Goal: Feedback & Contribution: Submit feedback/report problem

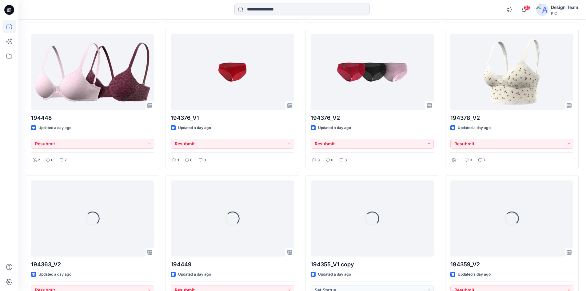
scroll to position [882, 0]
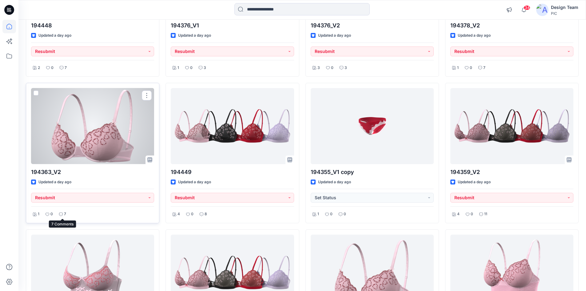
click at [62, 211] on div "7" at bounding box center [62, 214] width 11 height 8
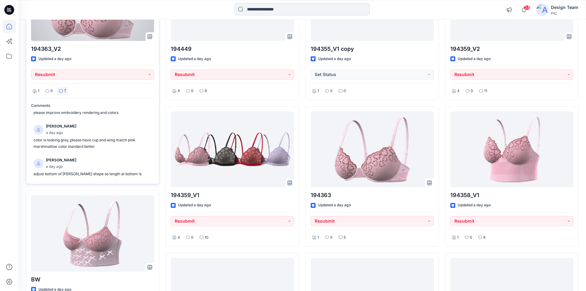
scroll to position [0, 0]
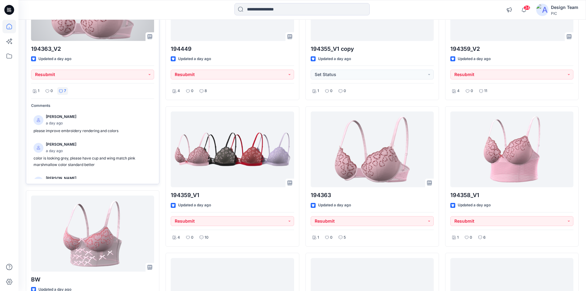
drag, startPoint x: 47, startPoint y: 46, endPoint x: 45, endPoint y: 37, distance: 9.1
click at [45, 37] on div at bounding box center [92, 3] width 123 height 76
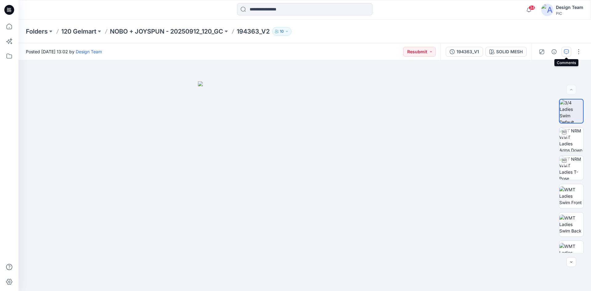
click at [566, 54] on icon "button" at bounding box center [566, 51] width 5 height 5
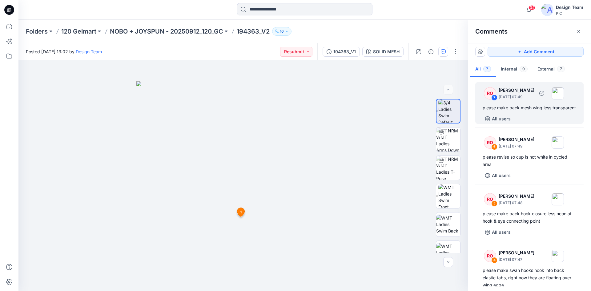
click at [523, 111] on div "please make back mesh wing less transparent" at bounding box center [529, 107] width 94 height 7
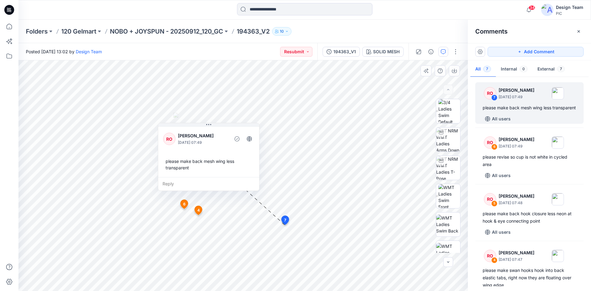
drag, startPoint x: 251, startPoint y: 159, endPoint x: 219, endPoint y: 172, distance: 34.2
click at [219, 172] on div "please make back mesh wing less transparent" at bounding box center [208, 164] width 91 height 18
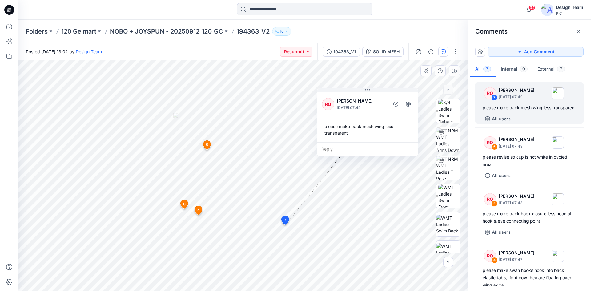
drag, startPoint x: 243, startPoint y: 162, endPoint x: 378, endPoint y: 132, distance: 138.4
click at [378, 132] on div "please make back mesh wing less transparent" at bounding box center [367, 130] width 91 height 18
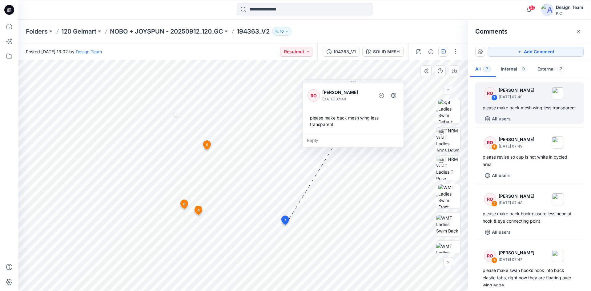
drag, startPoint x: 370, startPoint y: 133, endPoint x: 359, endPoint y: 127, distance: 11.7
click at [359, 127] on div "please make back mesh wing less transparent" at bounding box center [352, 121] width 91 height 18
